Goal: Check status

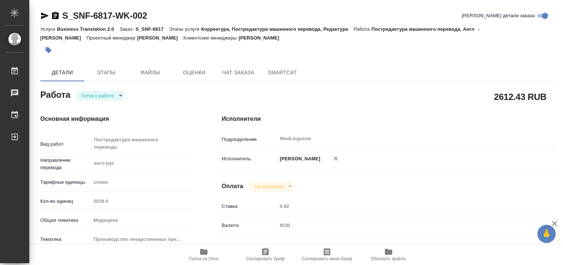
scroll to position [438, 0]
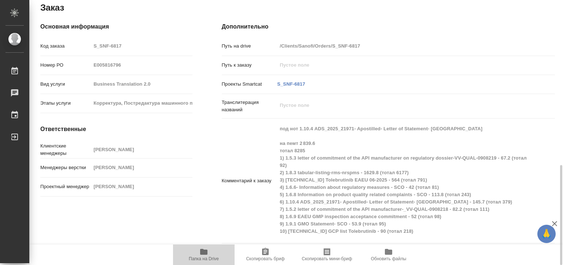
click at [204, 253] on icon "button" at bounding box center [203, 252] width 7 height 6
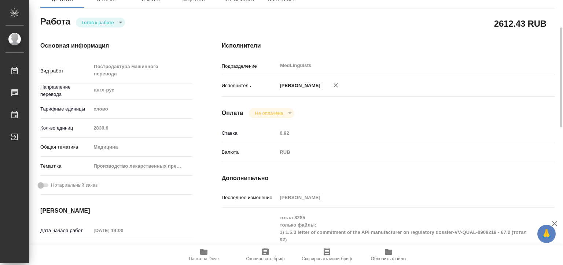
scroll to position [0, 0]
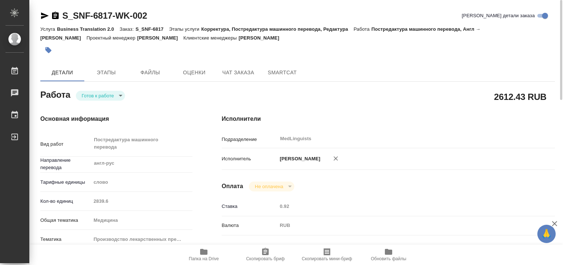
click at [113, 96] on body "🙏 .cls-1 fill:#fff; AWATERA [PERSON_NAME] 0 Чаты График Выйти S_SNF-6817-WK-002…" at bounding box center [281, 132] width 563 height 265
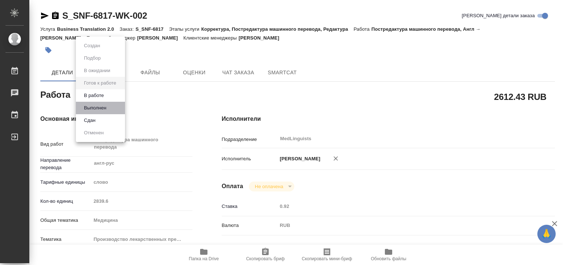
click at [116, 108] on li "Выполнен" at bounding box center [100, 108] width 49 height 12
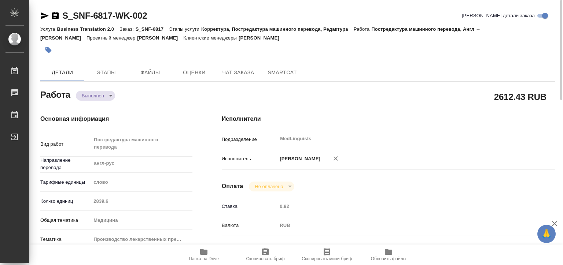
type textarea "x"
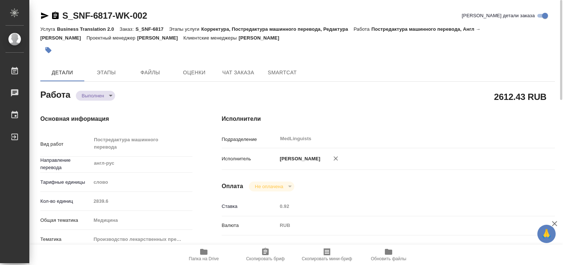
type textarea "x"
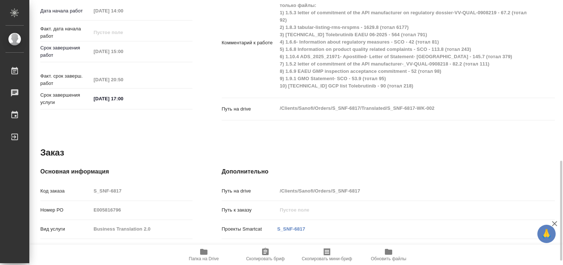
scroll to position [438, 0]
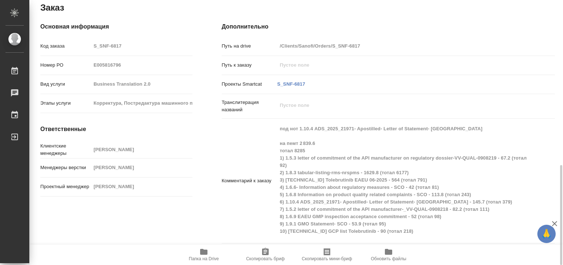
click at [455, 130] on div "Комментарий к заказу под нот 1.10.4 ADS_2025_21971- Apostilled- Letter of State…" at bounding box center [388, 181] width 333 height 119
